Goal: Information Seeking & Learning: Find specific fact

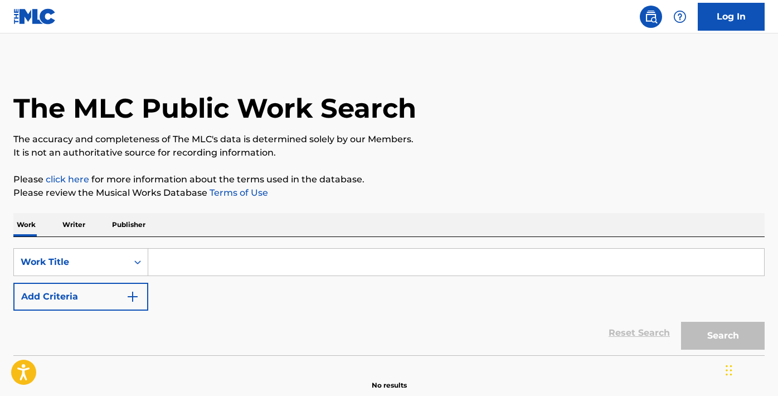
click at [190, 262] on input "Search Form" at bounding box center [456, 261] width 616 height 27
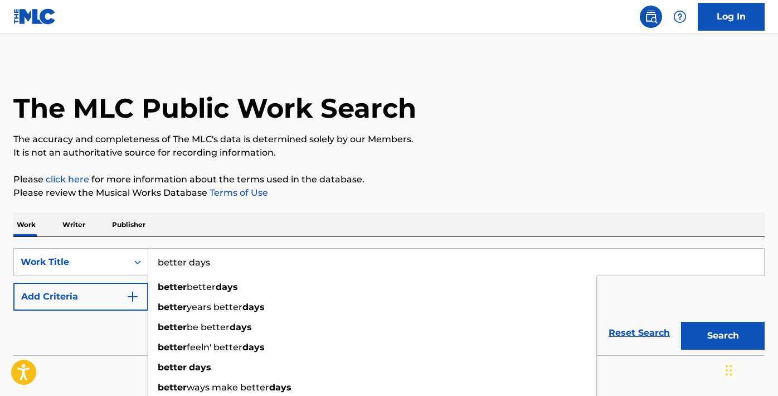
type input "better days"
click at [476, 142] on p "The accuracy and completeness of The MLC's data is determined solely by our Mem…" at bounding box center [388, 139] width 751 height 13
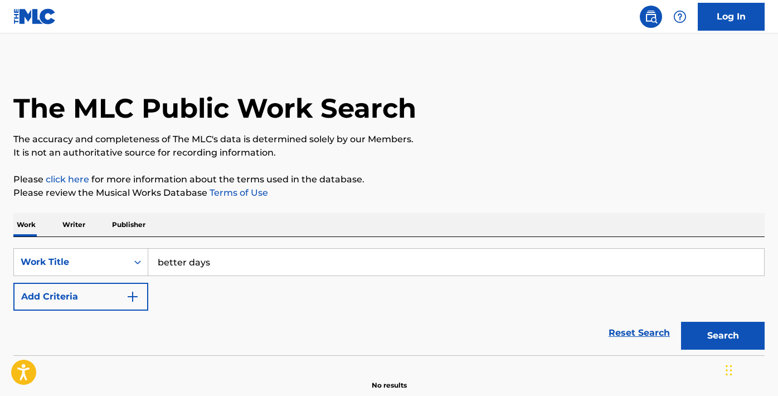
click at [138, 292] on img "Search Form" at bounding box center [132, 296] width 13 height 13
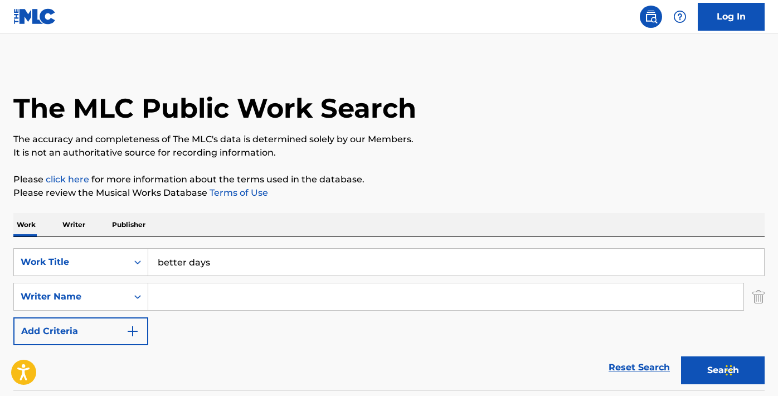
click at [178, 300] on input "Search Form" at bounding box center [445, 296] width 595 height 27
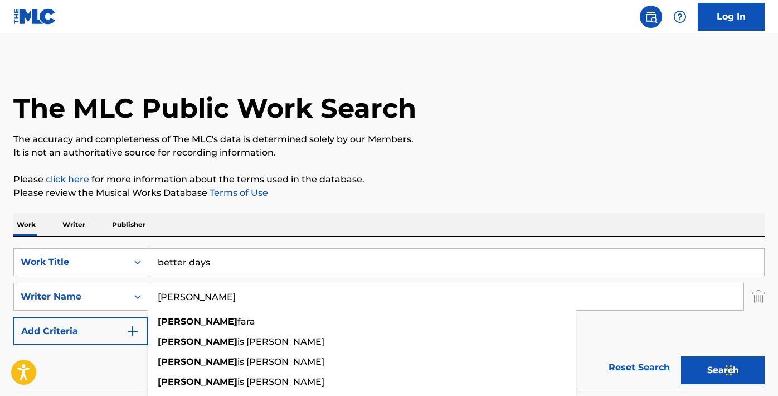
type input "[PERSON_NAME]"
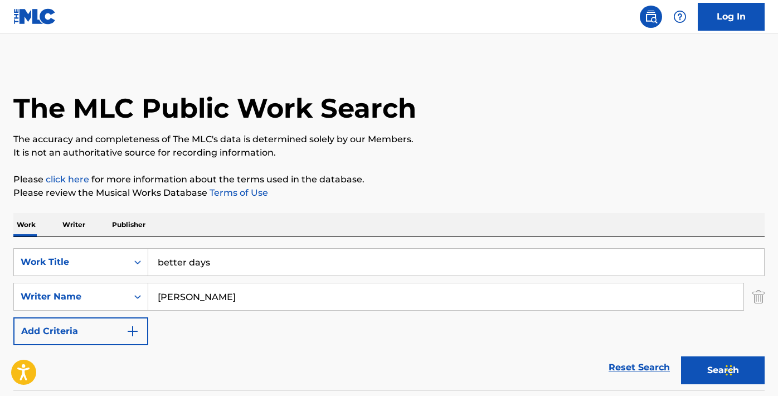
click at [706, 367] on button "Search" at bounding box center [723, 370] width 84 height 28
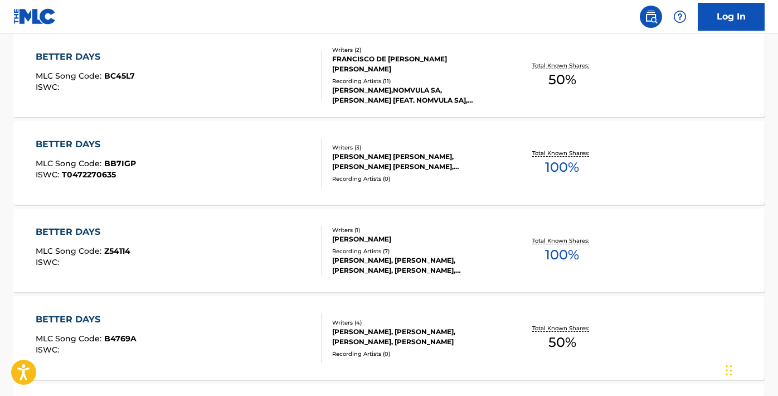
scroll to position [378, 0]
click at [103, 227] on div "BETTER DAYS" at bounding box center [83, 231] width 95 height 13
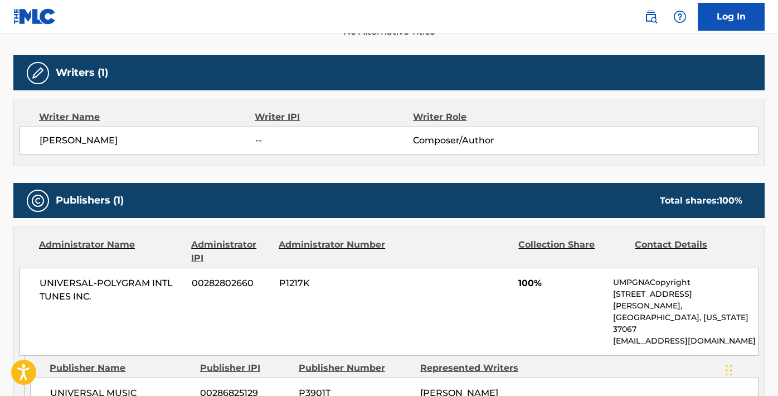
scroll to position [338, 0]
